Goal: Information Seeking & Learning: Learn about a topic

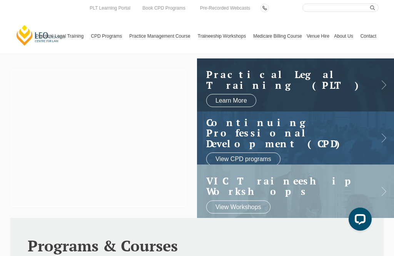
click at [259, 160] on link "View CPD programs" at bounding box center [243, 159] width 74 height 13
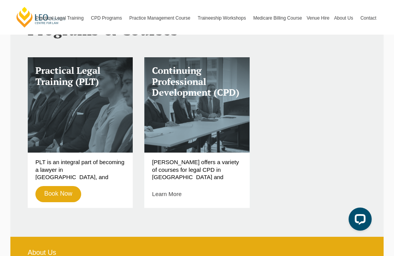
scroll to position [217, 0]
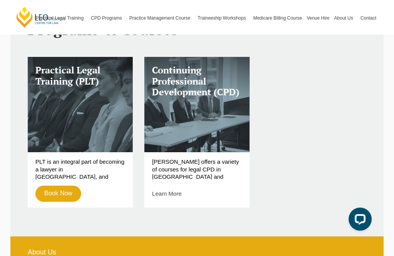
click at [48, 192] on link "Book Now" at bounding box center [58, 194] width 46 height 16
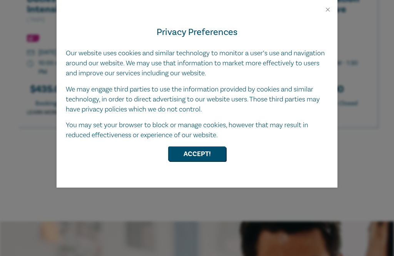
click at [214, 151] on button "Accept!" at bounding box center [197, 154] width 58 height 15
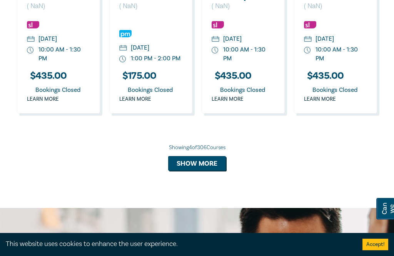
scroll to position [634, 0]
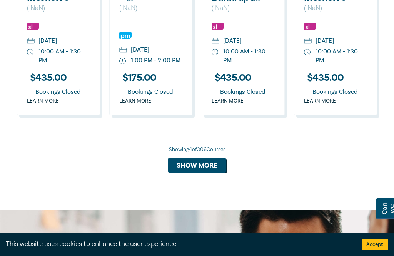
click at [222, 173] on button "Show more" at bounding box center [197, 165] width 58 height 15
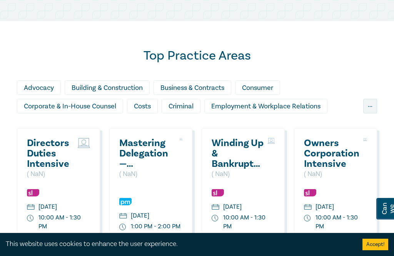
scroll to position [458, 0]
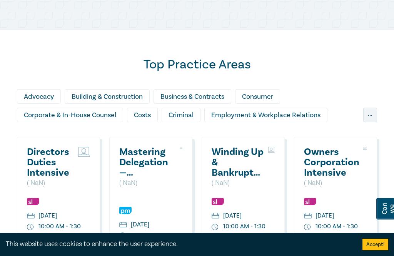
click at [144, 112] on div "Costs" at bounding box center [142, 115] width 31 height 15
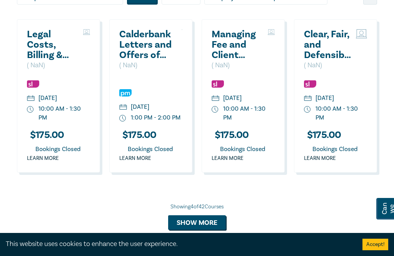
scroll to position [579, 0]
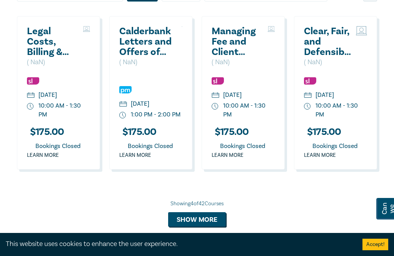
click at [214, 227] on button "Show more" at bounding box center [197, 219] width 58 height 15
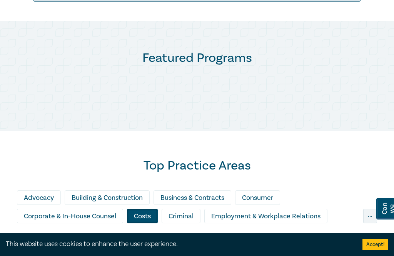
scroll to position [342, 0]
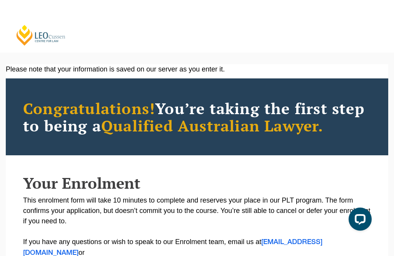
scroll to position [-1, 0]
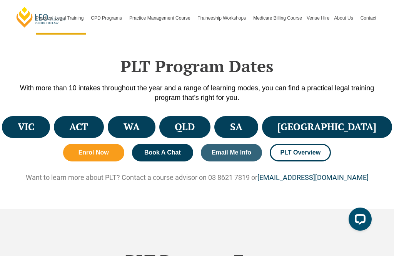
click at [23, 116] on li "VIC" at bounding box center [26, 127] width 48 height 22
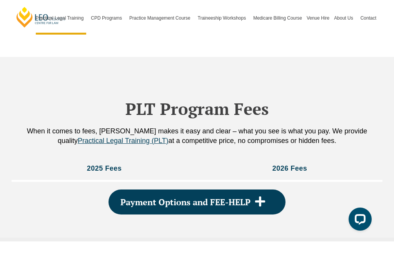
scroll to position [365, 0]
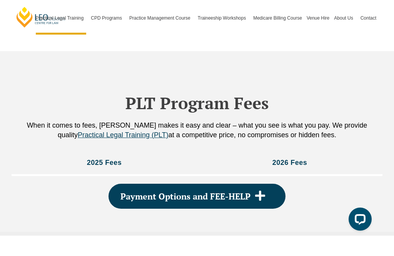
click at [269, 190] on span at bounding box center [260, 196] width 19 height 13
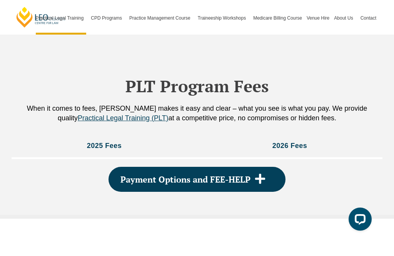
scroll to position [374, 0]
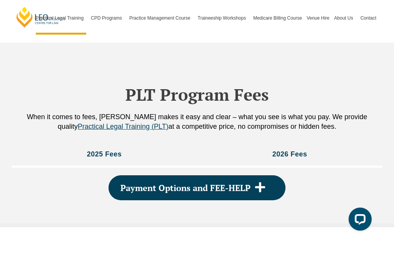
click at [262, 182] on icon at bounding box center [260, 188] width 12 height 12
click at [255, 182] on icon at bounding box center [260, 188] width 12 height 12
click at [296, 150] on h3 "2026 Fees" at bounding box center [290, 154] width 35 height 9
click at [50, 143] on li "2025 Fees" at bounding box center [105, 155] width 186 height 25
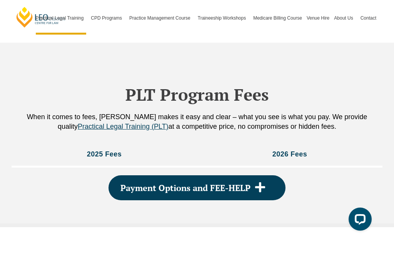
click at [264, 182] on icon at bounding box center [260, 188] width 12 height 12
click at [292, 143] on li "2026 Fees" at bounding box center [290, 155] width 186 height 25
click at [305, 150] on h3 "2026 Fees" at bounding box center [290, 154] width 35 height 9
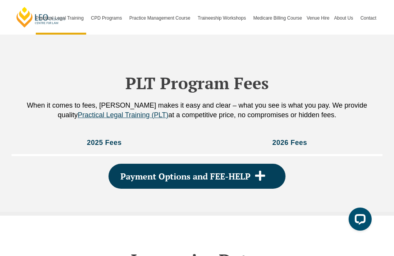
click at [266, 164] on div "Payment Options and FEE-HELP" at bounding box center [197, 176] width 177 height 25
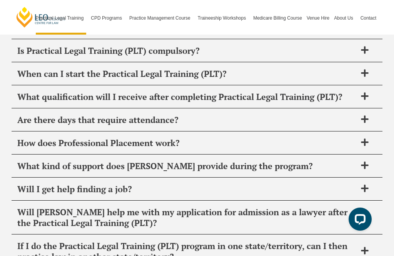
scroll to position [1129, 0]
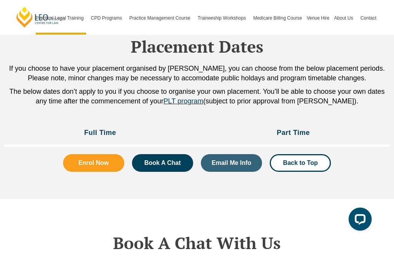
scroll to position [725, 0]
